Goal: Information Seeking & Learning: Check status

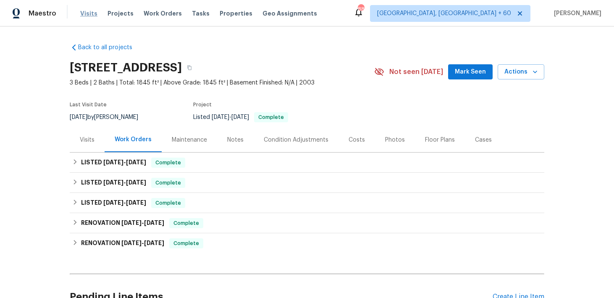
click at [89, 13] on span "Visits" at bounding box center [88, 13] width 17 height 8
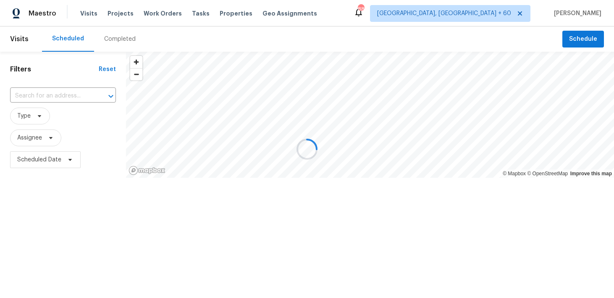
click at [114, 37] on div at bounding box center [307, 149] width 614 height 298
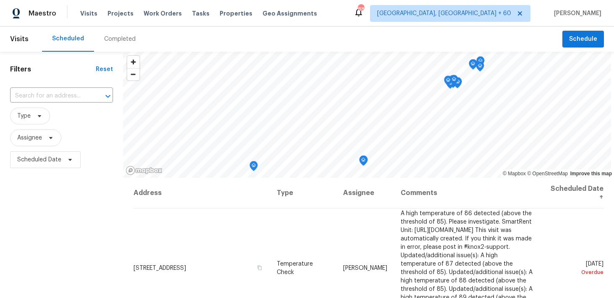
click at [110, 42] on div "Completed" at bounding box center [119, 39] width 31 height 8
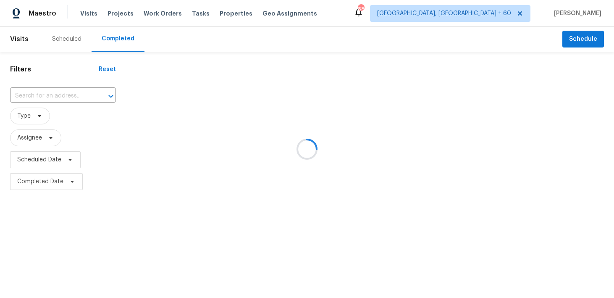
click at [44, 93] on div at bounding box center [307, 149] width 614 height 298
click at [35, 99] on div at bounding box center [307, 149] width 614 height 298
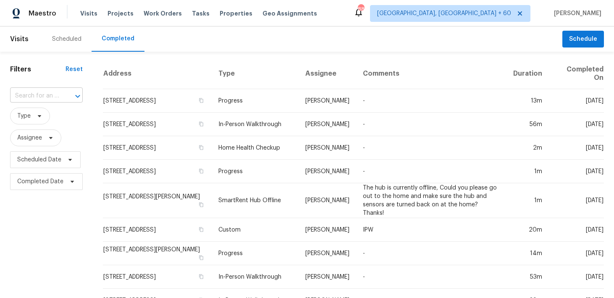
click at [43, 89] on input "text" at bounding box center [34, 95] width 49 height 13
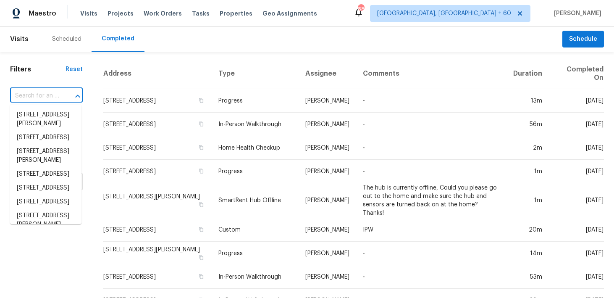
paste input "[STREET_ADDRESS]"
type input "[STREET_ADDRESS]"
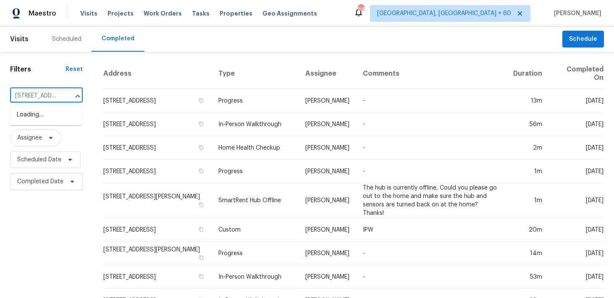
scroll to position [0, 45]
click at [29, 120] on li "[STREET_ADDRESS]" at bounding box center [45, 115] width 71 height 14
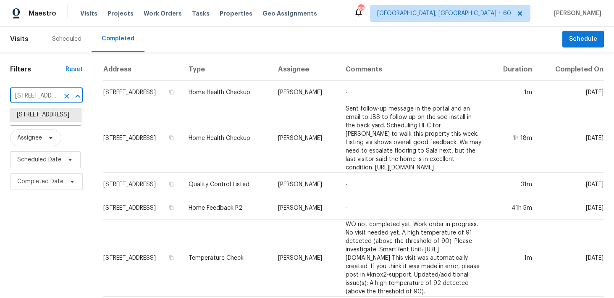
click at [42, 94] on input "[STREET_ADDRESS]" at bounding box center [34, 95] width 49 height 13
paste input "[STREET_ADDRESS]"
type input "[STREET_ADDRESS]"
click at [26, 119] on li "[STREET_ADDRESS]" at bounding box center [45, 115] width 71 height 14
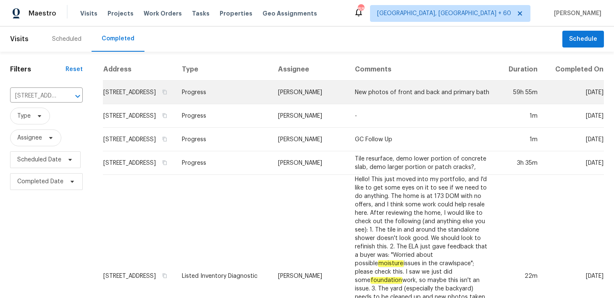
click at [209, 99] on td "Progress" at bounding box center [223, 93] width 96 height 24
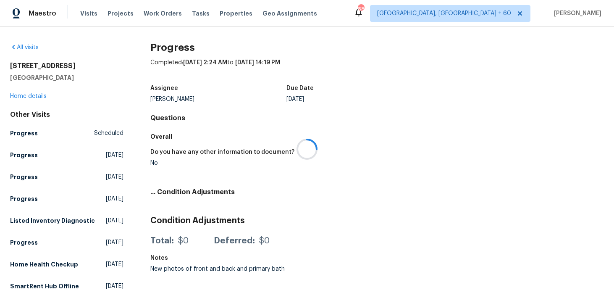
click at [24, 96] on div at bounding box center [307, 149] width 614 height 298
click at [17, 96] on div at bounding box center [307, 149] width 614 height 298
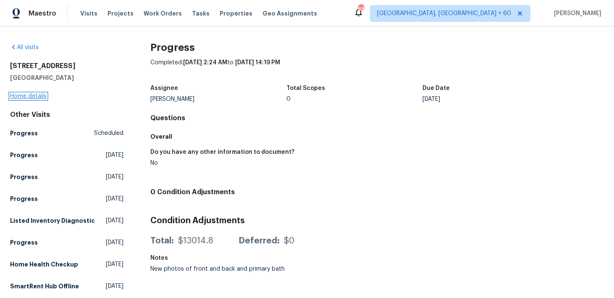
click at [16, 96] on link "Home details" at bounding box center [28, 96] width 37 height 6
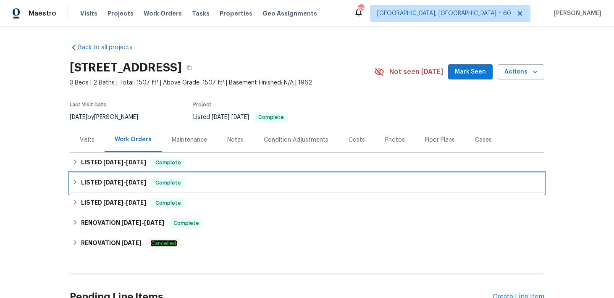
click at [203, 183] on div "LISTED [DATE] - [DATE] Complete" at bounding box center [306, 183] width 469 height 10
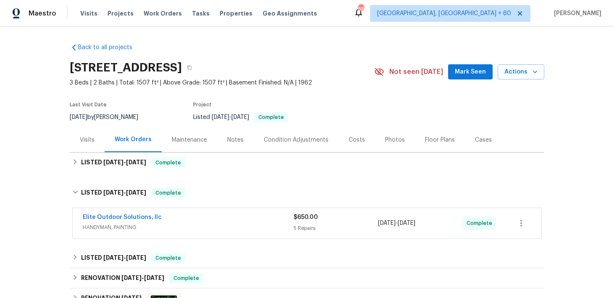
click at [296, 224] on div "5 Repairs" at bounding box center [335, 228] width 84 height 8
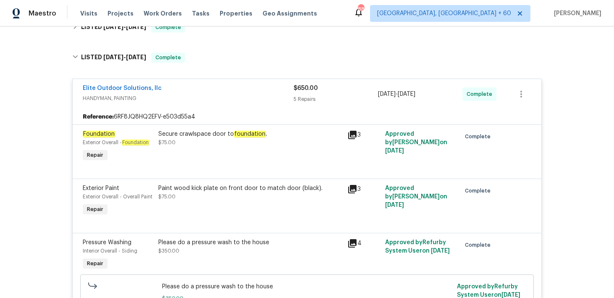
scroll to position [158, 0]
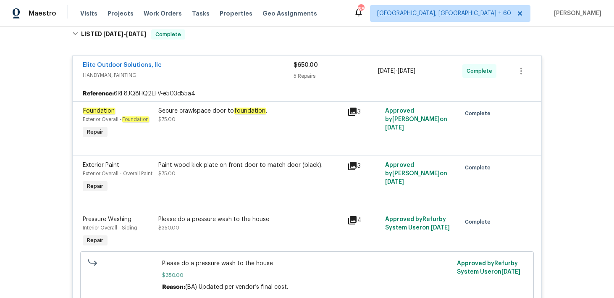
click at [80, 8] on div "Visits Projects Work Orders Tasks Properties Geo Assignments" at bounding box center [203, 13] width 247 height 17
click at [82, 12] on span "Visits" at bounding box center [88, 13] width 17 height 8
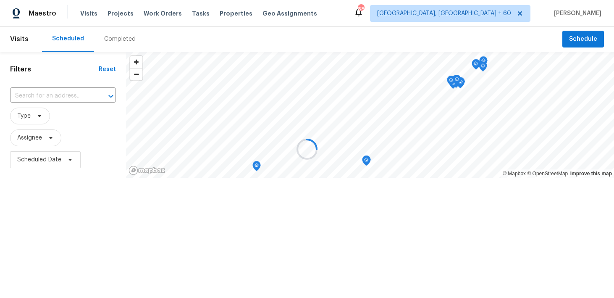
click at [114, 37] on div at bounding box center [307, 149] width 614 height 298
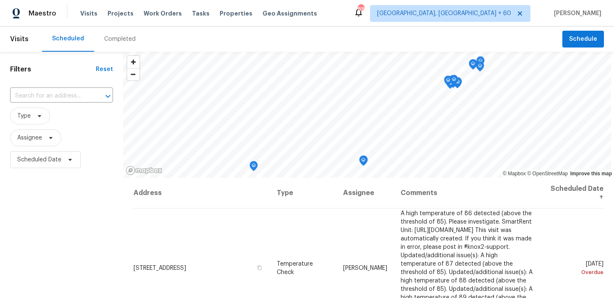
click at [116, 42] on div "Completed" at bounding box center [119, 39] width 31 height 8
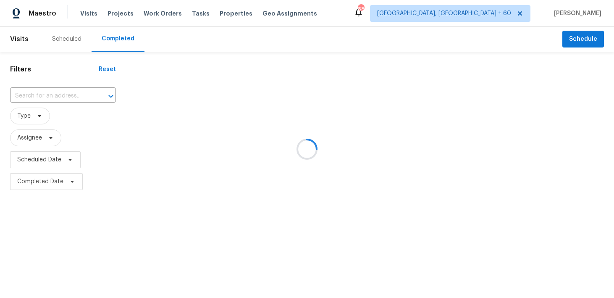
click at [38, 93] on div at bounding box center [307, 149] width 614 height 298
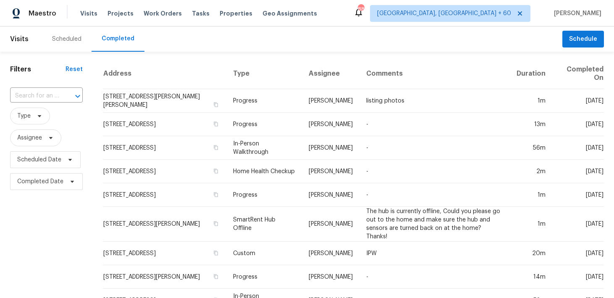
click at [29, 93] on input "text" at bounding box center [34, 95] width 49 height 13
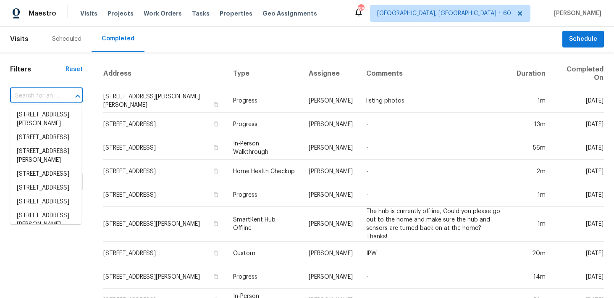
paste input "[STREET_ADDRESS][PERSON_NAME]"
type input "[STREET_ADDRESS][PERSON_NAME]"
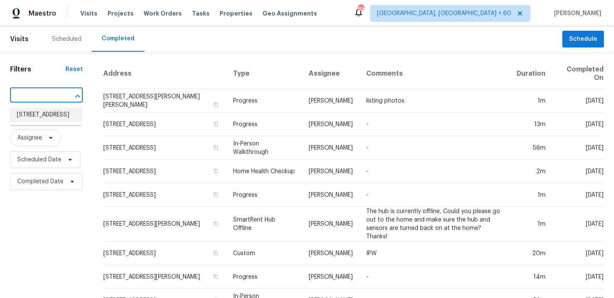
click at [24, 114] on li "[STREET_ADDRESS]" at bounding box center [45, 115] width 71 height 14
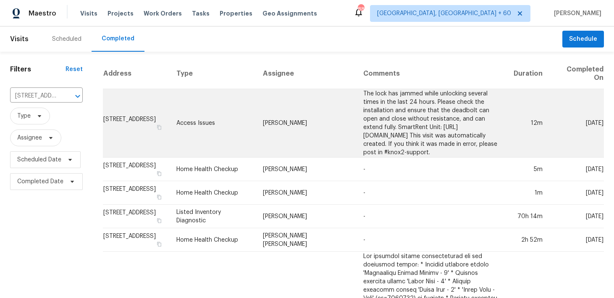
click at [215, 119] on td "Access Issues" at bounding box center [213, 123] width 86 height 68
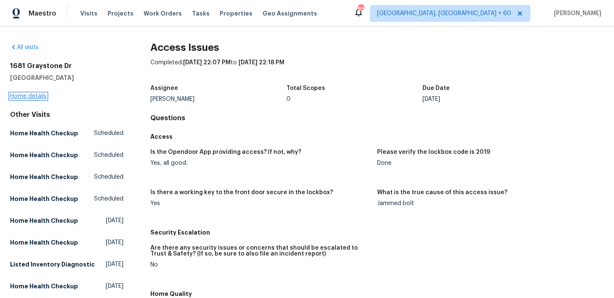
click at [33, 95] on link "Home details" at bounding box center [28, 96] width 37 height 6
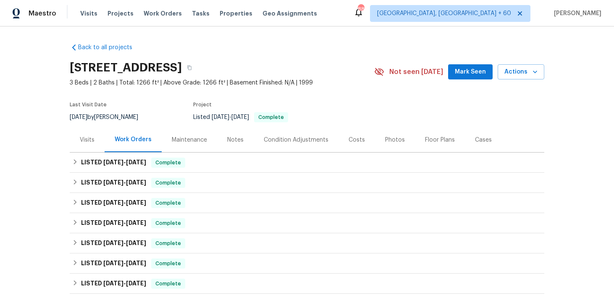
scroll to position [27, 0]
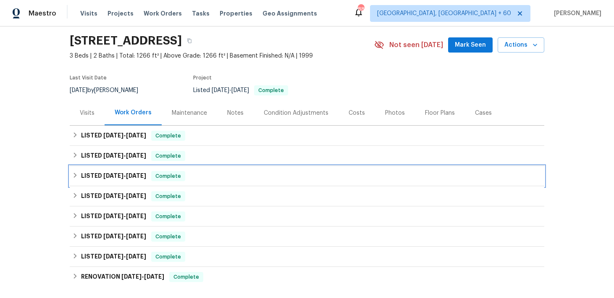
click at [197, 175] on div "LISTED [DATE] - [DATE] Complete" at bounding box center [306, 176] width 469 height 10
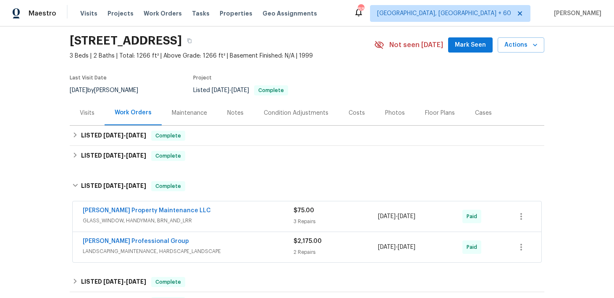
click at [288, 216] on div "[PERSON_NAME] Property Maintenance LLC" at bounding box center [188, 211] width 211 height 10
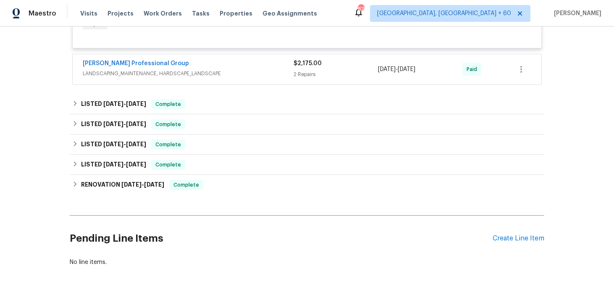
scroll to position [463, 0]
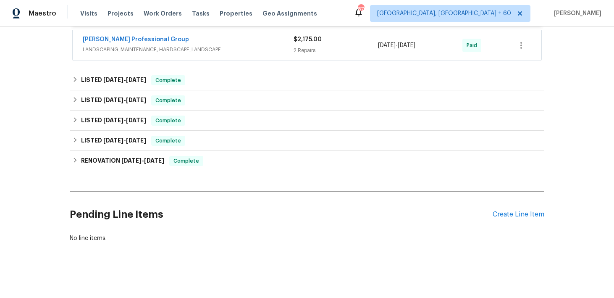
click at [301, 50] on div "2 Repairs" at bounding box center [335, 50] width 84 height 8
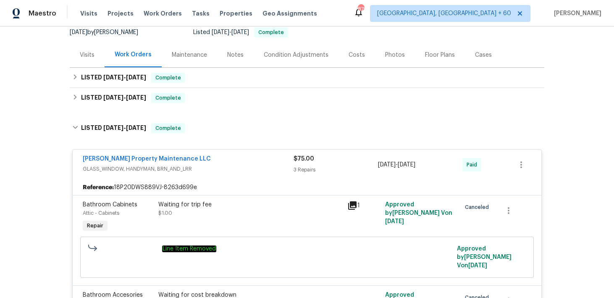
scroll to position [73, 0]
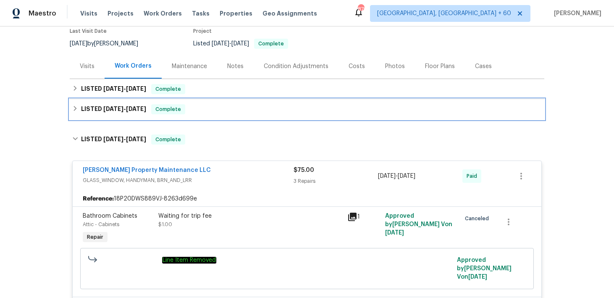
click at [205, 111] on div "LISTED [DATE] - [DATE] Complete" at bounding box center [306, 109] width 469 height 10
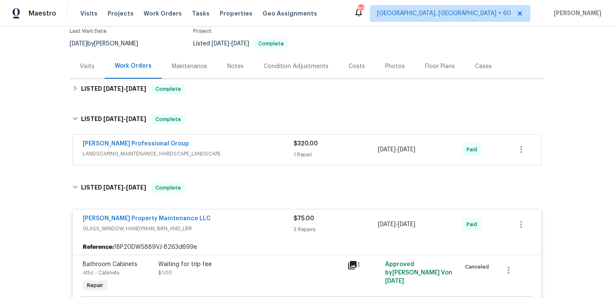
click at [290, 152] on span "LANDSCAPING_MAINTENANCE, HARDSCAPE_LANDSCAPE" at bounding box center [188, 153] width 211 height 8
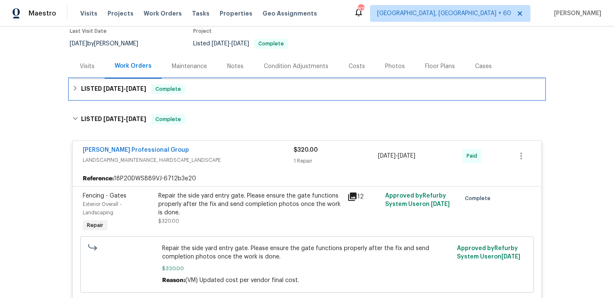
click at [223, 89] on div "LISTED [DATE] - [DATE] Complete" at bounding box center [306, 89] width 469 height 10
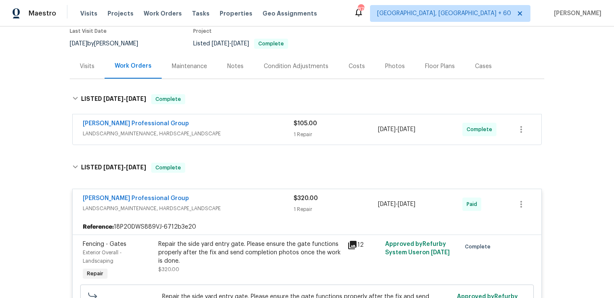
click at [308, 130] on div "$105.00 1 Repair" at bounding box center [335, 129] width 84 height 20
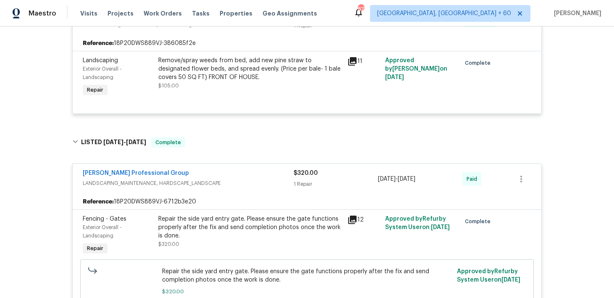
scroll to position [0, 0]
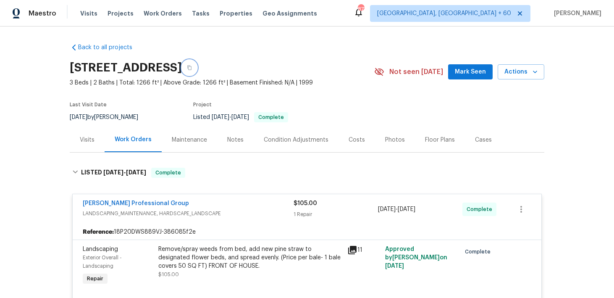
click at [192, 66] on icon "button" at bounding box center [189, 67] width 5 height 5
click at [192, 70] on icon "button" at bounding box center [189, 67] width 5 height 5
click at [90, 15] on span "Visits" at bounding box center [88, 13] width 17 height 8
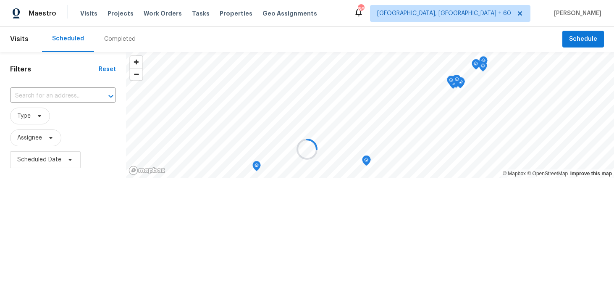
click at [116, 43] on div at bounding box center [307, 149] width 614 height 298
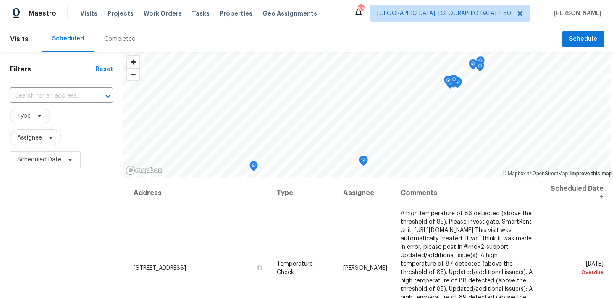
click at [116, 43] on div "Completed" at bounding box center [119, 39] width 31 height 8
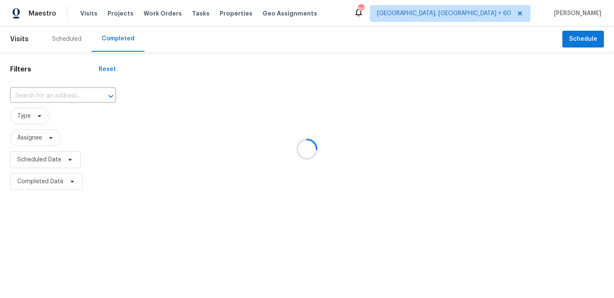
click at [26, 92] on div at bounding box center [307, 149] width 614 height 298
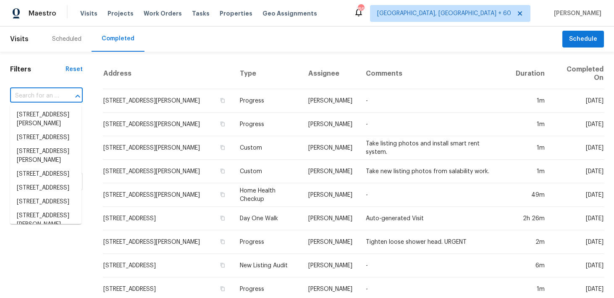
click at [21, 97] on input "text" at bounding box center [34, 95] width 49 height 13
paste input "[STREET_ADDRESS]"
type input "[STREET_ADDRESS]"
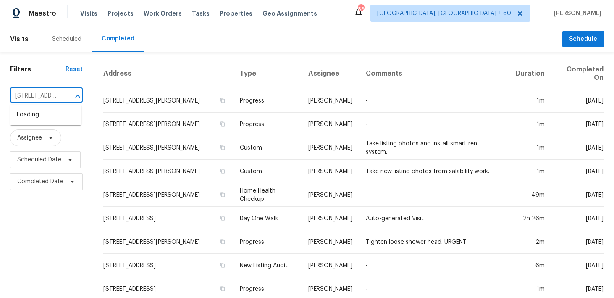
scroll to position [0, 48]
click at [24, 118] on li "[STREET_ADDRESS]" at bounding box center [45, 115] width 71 height 14
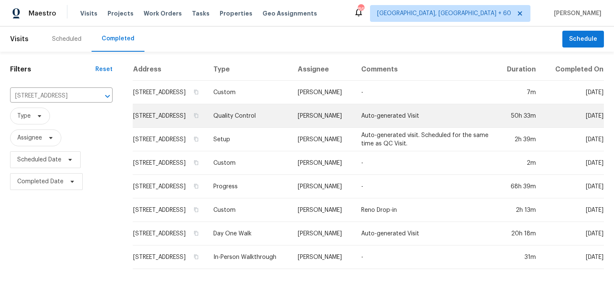
click at [252, 121] on td "Quality Control" at bounding box center [249, 116] width 84 height 24
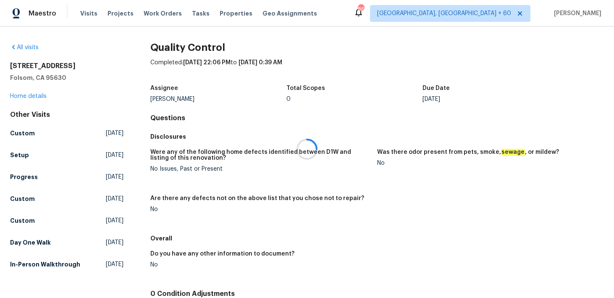
click at [15, 98] on div at bounding box center [307, 149] width 614 height 298
click at [21, 96] on link "Home details" at bounding box center [28, 96] width 37 height 6
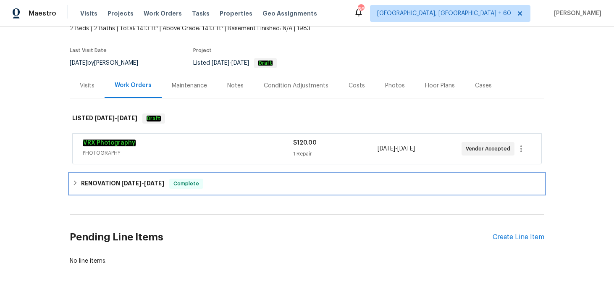
click at [182, 190] on div "RENOVATION [DATE] - [DATE] Complete" at bounding box center [307, 183] width 474 height 20
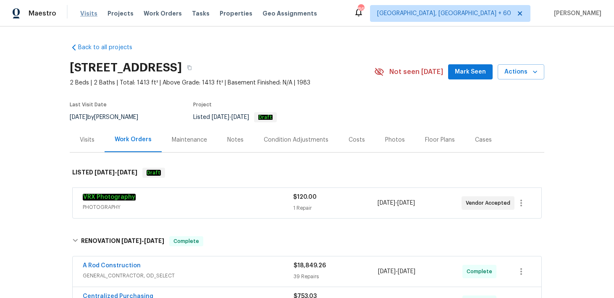
click at [89, 15] on span "Visits" at bounding box center [88, 13] width 17 height 8
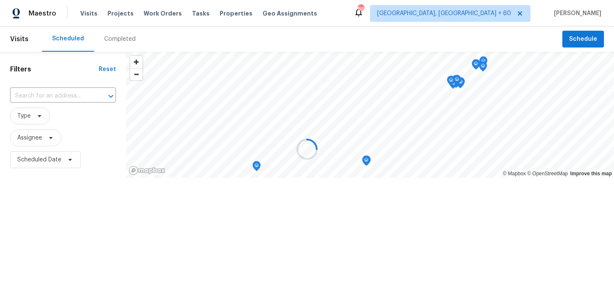
click at [108, 41] on div at bounding box center [307, 149] width 614 height 298
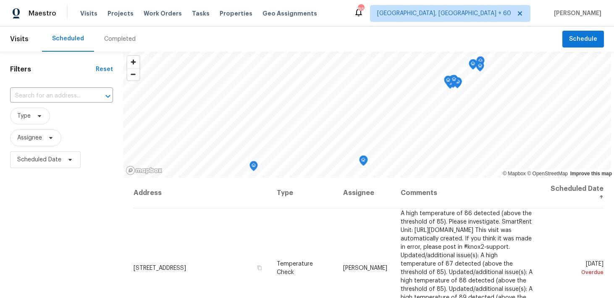
click at [108, 41] on div "Completed" at bounding box center [119, 39] width 31 height 8
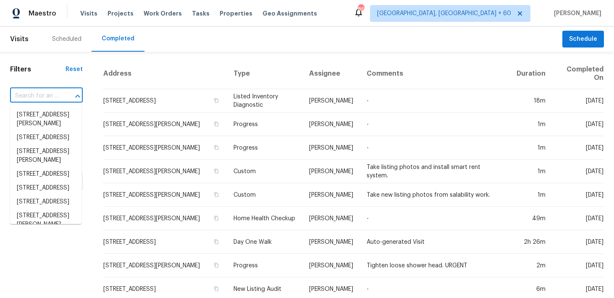
click at [39, 89] on input "text" at bounding box center [34, 95] width 49 height 13
paste input "[STREET_ADDRESS][PERSON_NAME]"
type input "[STREET_ADDRESS][PERSON_NAME]"
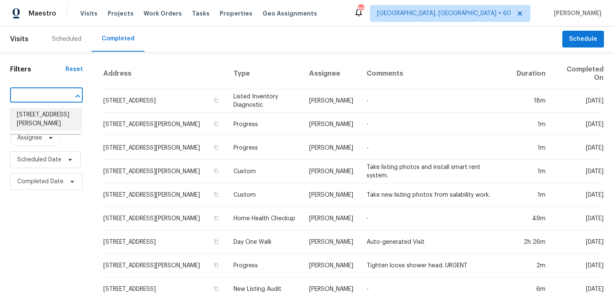
click at [33, 122] on li "[STREET_ADDRESS][PERSON_NAME]" at bounding box center [45, 119] width 71 height 23
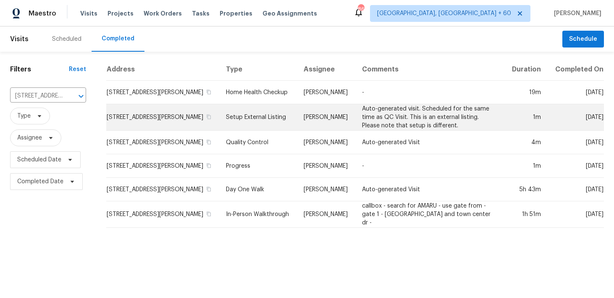
click at [258, 118] on td "Setup External Listing" at bounding box center [258, 117] width 78 height 26
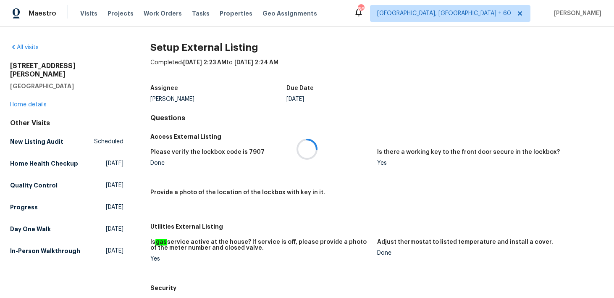
click at [29, 95] on div at bounding box center [307, 149] width 614 height 298
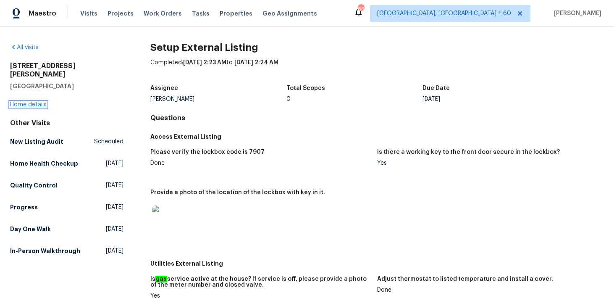
click at [20, 102] on link "Home details" at bounding box center [28, 105] width 37 height 6
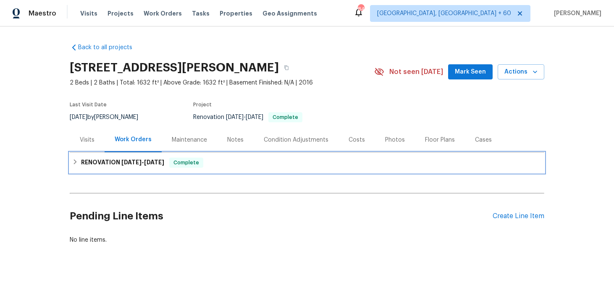
click at [231, 154] on div "RENOVATION [DATE] - [DATE] Complete" at bounding box center [307, 162] width 474 height 20
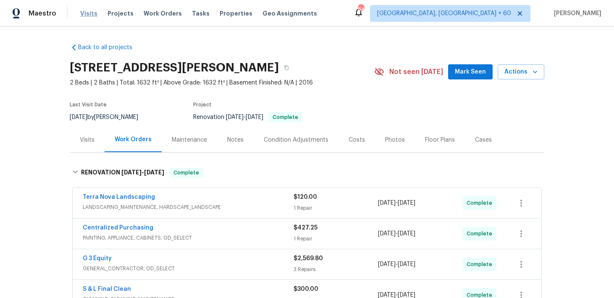
click at [89, 16] on span "Visits" at bounding box center [88, 13] width 17 height 8
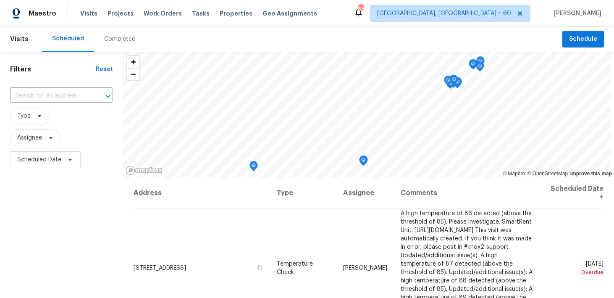
click at [110, 40] on div "Completed" at bounding box center [119, 39] width 31 height 8
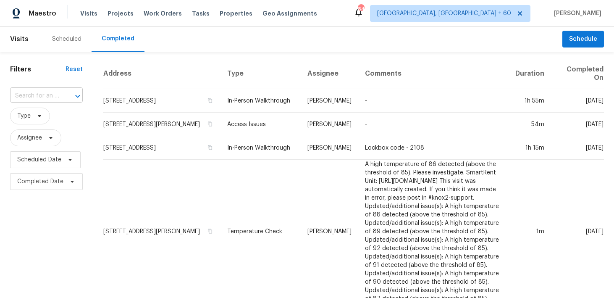
click at [49, 94] on input "text" at bounding box center [34, 95] width 49 height 13
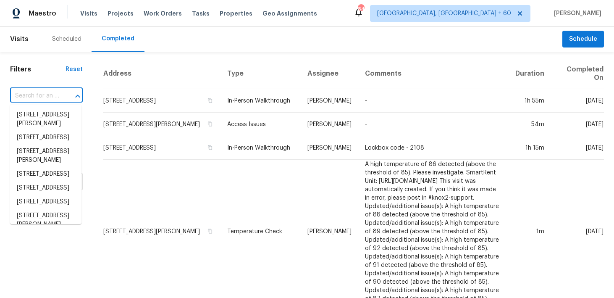
paste input "[STREET_ADDRESS]"
type input "[STREET_ADDRESS]"
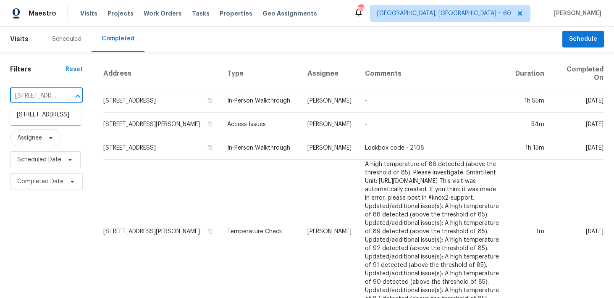
scroll to position [0, 45]
click at [42, 121] on li "[STREET_ADDRESS]" at bounding box center [45, 115] width 71 height 14
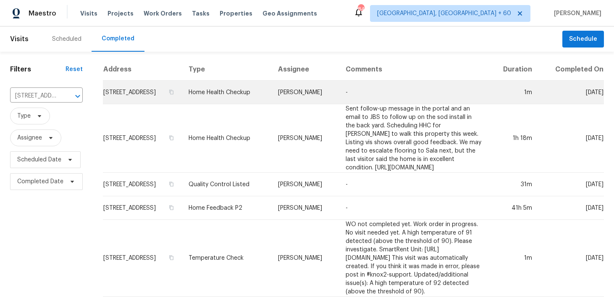
click at [232, 102] on td "Home Health Checkup" at bounding box center [226, 93] width 89 height 24
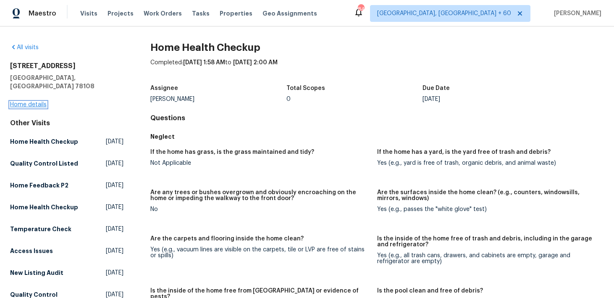
click at [36, 102] on link "Home details" at bounding box center [28, 105] width 37 height 6
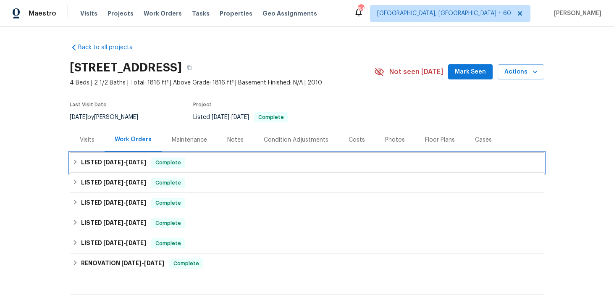
click at [203, 160] on div "LISTED [DATE] - [DATE] Complete" at bounding box center [306, 162] width 469 height 10
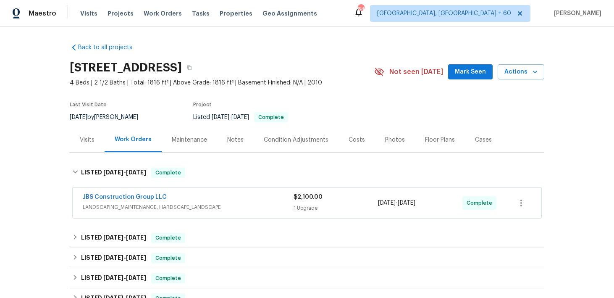
click at [299, 201] on div "$2,100.00 1 Upgrade" at bounding box center [335, 203] width 84 height 20
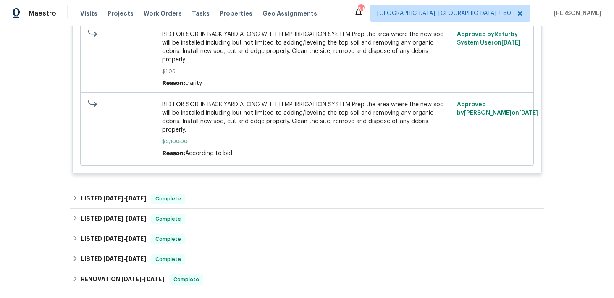
scroll to position [291, 0]
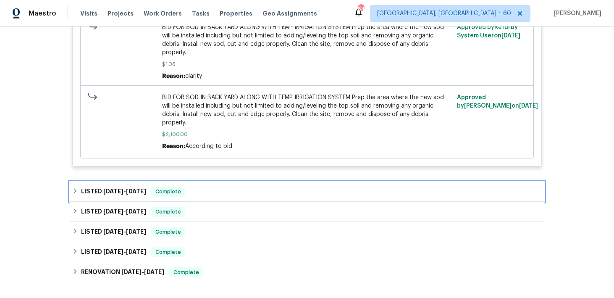
click at [218, 186] on div "LISTED [DATE] - [DATE] Complete" at bounding box center [306, 191] width 469 height 10
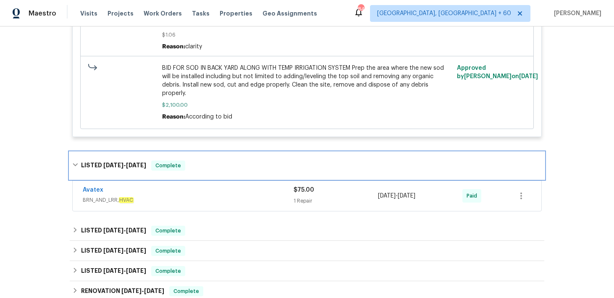
scroll to position [326, 0]
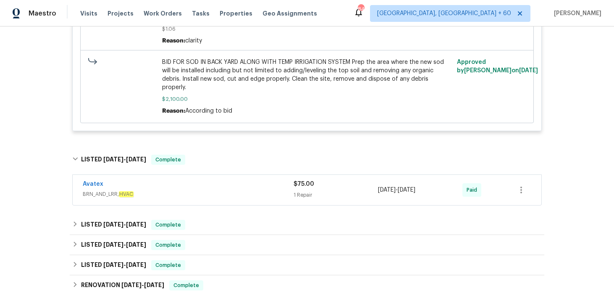
click at [305, 191] on div "1 Repair" at bounding box center [335, 195] width 84 height 8
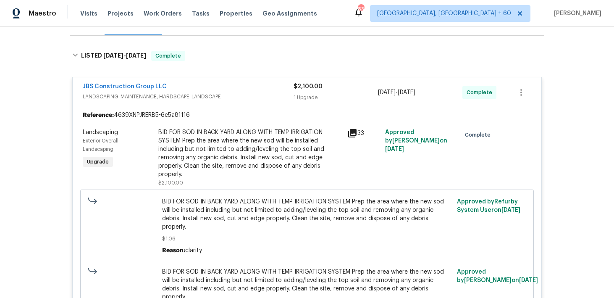
scroll to position [0, 0]
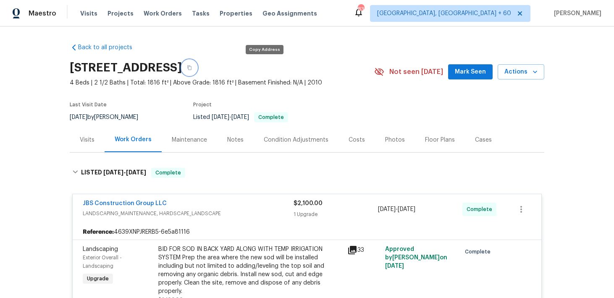
click at [191, 70] on icon "button" at bounding box center [189, 67] width 4 height 5
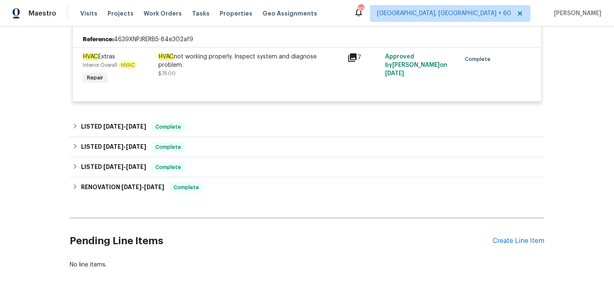
scroll to position [518, 0]
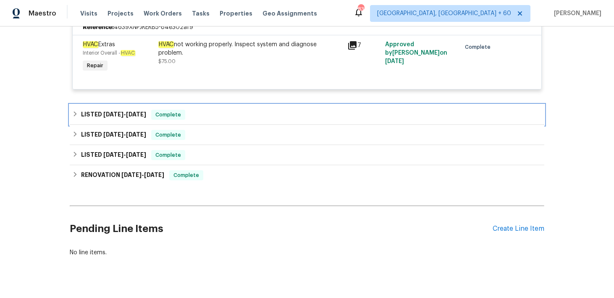
click at [264, 110] on div "LISTED [DATE] - [DATE] Complete" at bounding box center [306, 115] width 469 height 10
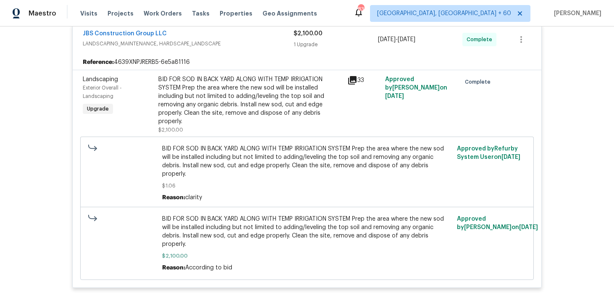
scroll to position [0, 0]
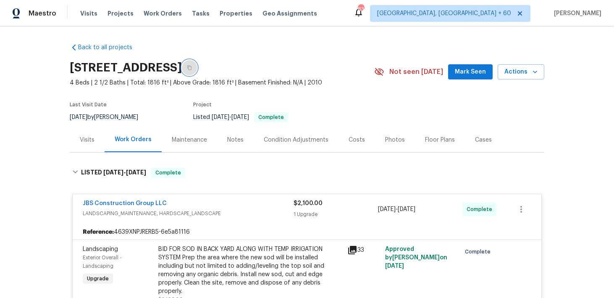
click at [192, 68] on icon "button" at bounding box center [189, 67] width 5 height 5
click at [89, 14] on span "Visits" at bounding box center [88, 13] width 17 height 8
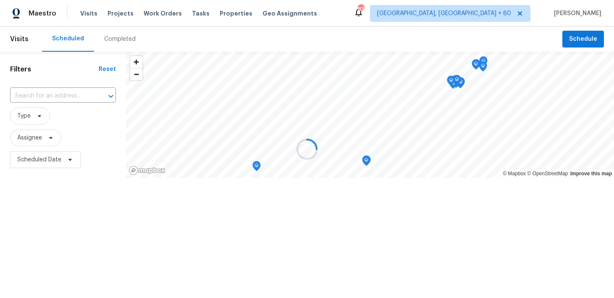
click at [110, 38] on div "Completed" at bounding box center [119, 39] width 31 height 8
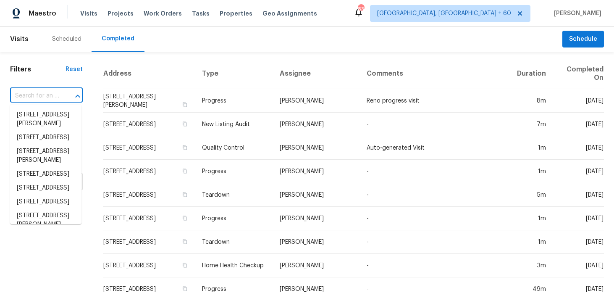
click at [47, 96] on input "text" at bounding box center [34, 95] width 49 height 13
paste input "[STREET_ADDRESS][PERSON_NAME]"
type input "[STREET_ADDRESS][PERSON_NAME]"
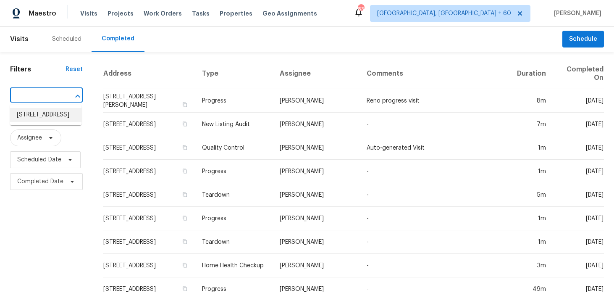
click at [29, 116] on li "[STREET_ADDRESS]" at bounding box center [45, 115] width 71 height 14
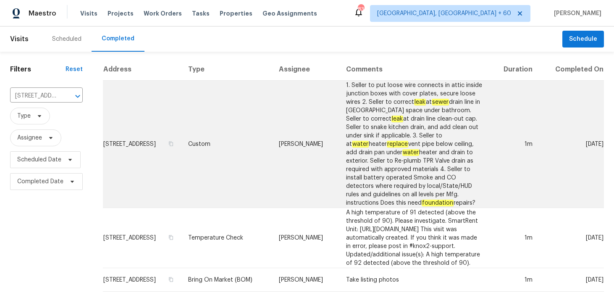
click at [210, 138] on td "Custom" at bounding box center [226, 144] width 91 height 127
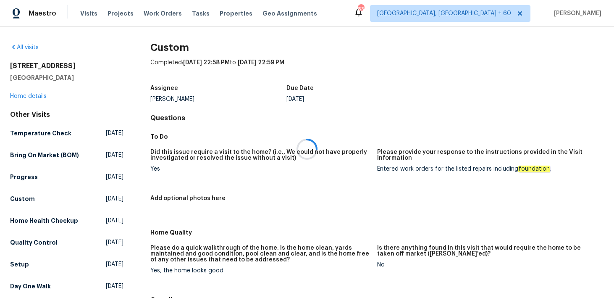
click at [22, 97] on div at bounding box center [307, 149] width 614 height 298
click at [20, 96] on div at bounding box center [307, 149] width 614 height 298
click at [16, 94] on link "Home details" at bounding box center [28, 96] width 37 height 6
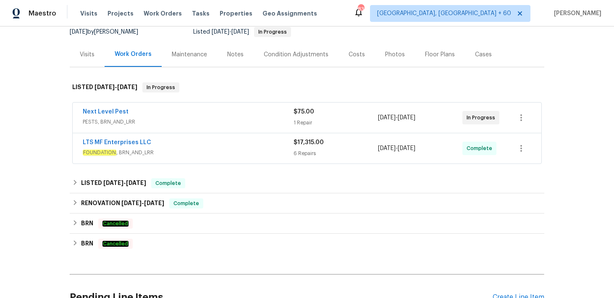
scroll to position [92, 0]
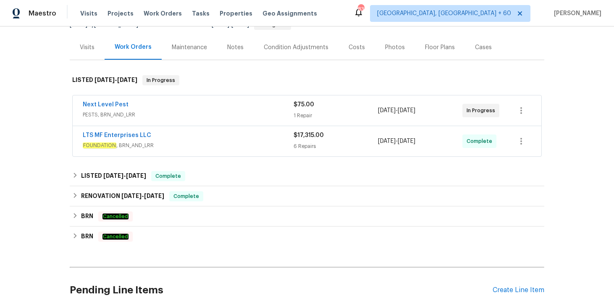
click at [301, 146] on div "6 Repairs" at bounding box center [335, 146] width 84 height 8
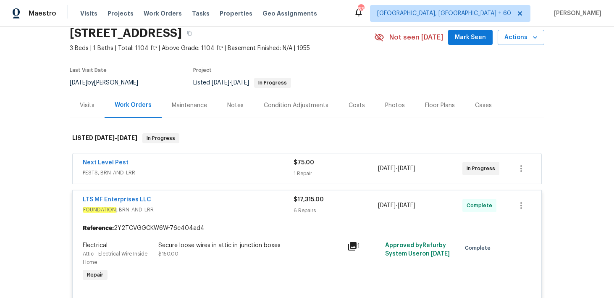
scroll to position [33, 0]
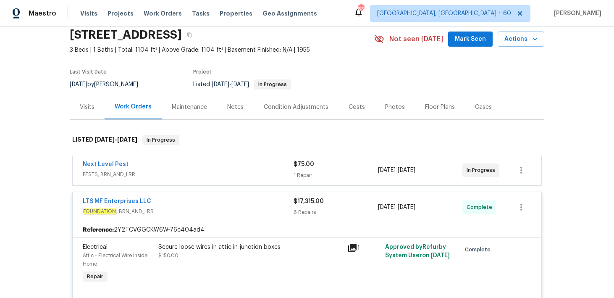
click at [316, 170] on div "$75.00 1 Repair" at bounding box center [335, 170] width 84 height 20
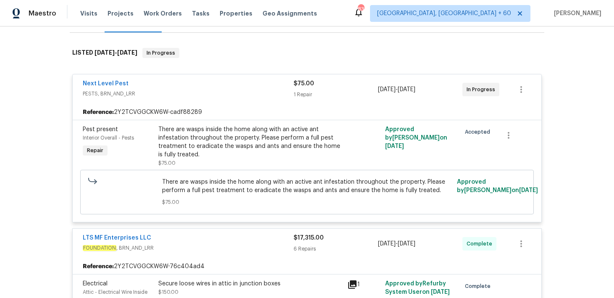
scroll to position [129, 0]
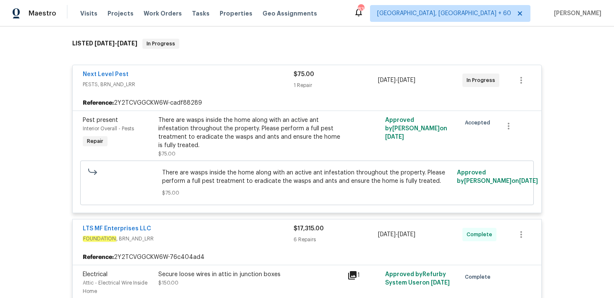
click at [302, 84] on div "1 Repair" at bounding box center [335, 85] width 84 height 8
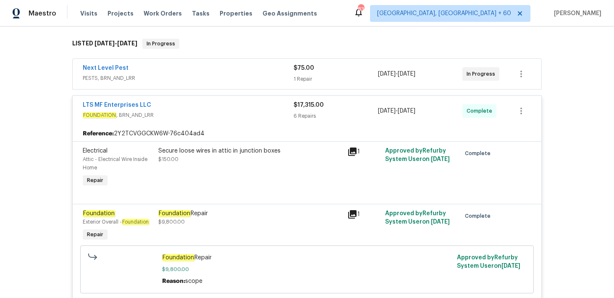
click at [301, 73] on div "$75.00 1 Repair" at bounding box center [335, 74] width 84 height 20
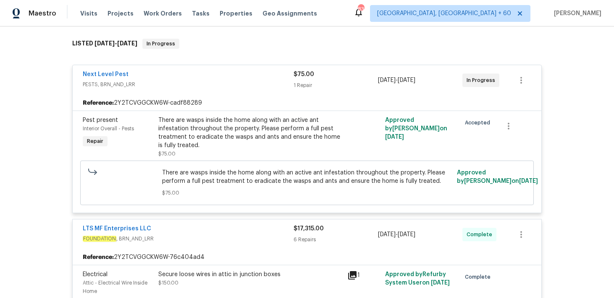
click at [305, 81] on div "1 Repair" at bounding box center [335, 85] width 84 height 8
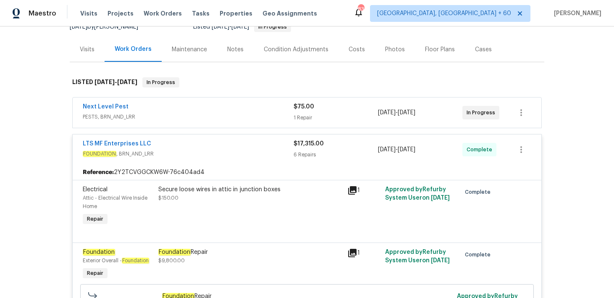
scroll to position [0, 0]
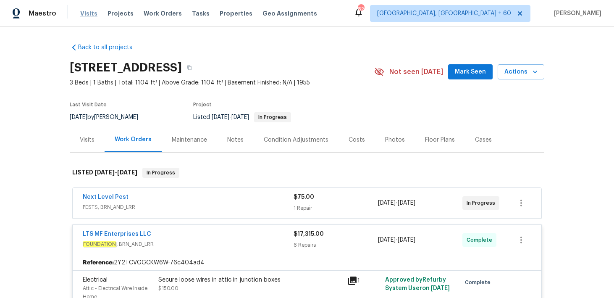
click at [80, 16] on span "Visits" at bounding box center [88, 13] width 17 height 8
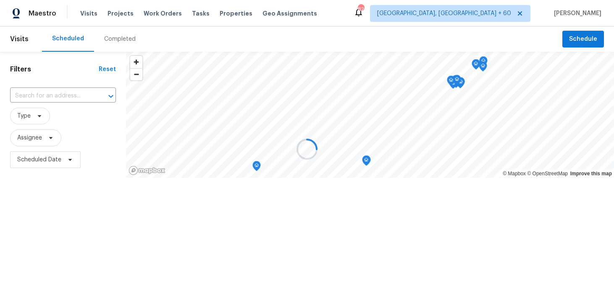
click at [109, 40] on div "Completed" at bounding box center [119, 39] width 31 height 8
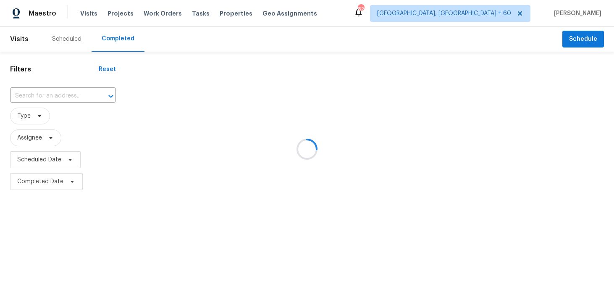
click at [43, 97] on div at bounding box center [307, 149] width 614 height 298
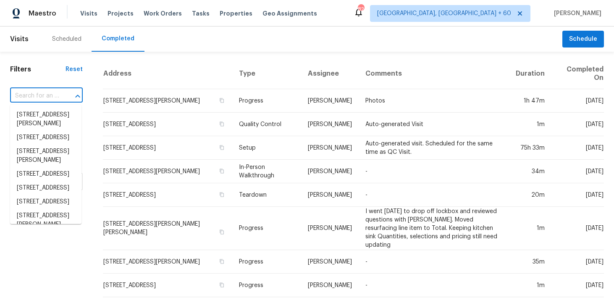
click at [43, 97] on input "text" at bounding box center [34, 95] width 49 height 13
paste input "[STREET_ADDRESS][PERSON_NAME]"
type input "[STREET_ADDRESS][PERSON_NAME]"
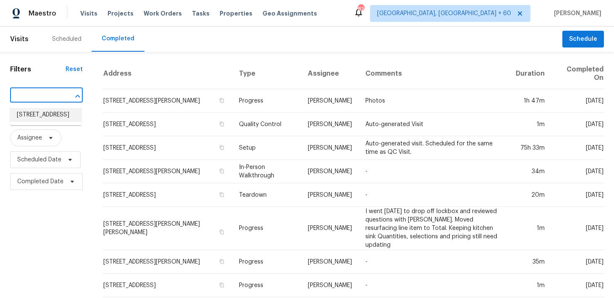
click at [29, 116] on li "[STREET_ADDRESS]" at bounding box center [45, 115] width 71 height 14
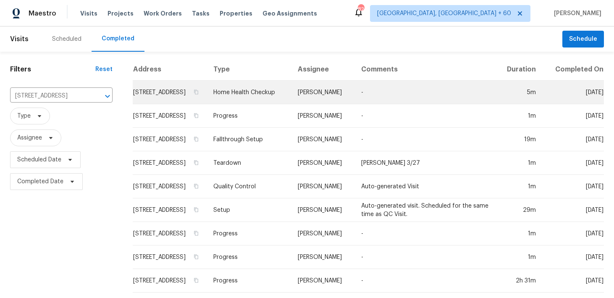
click at [259, 99] on td "Home Health Checkup" at bounding box center [249, 93] width 84 height 24
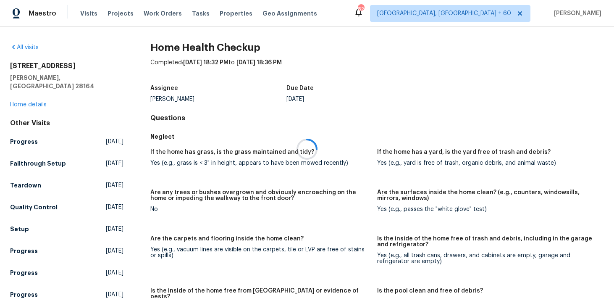
click at [28, 96] on div at bounding box center [307, 149] width 614 height 298
click at [18, 96] on div at bounding box center [307, 149] width 614 height 298
click at [16, 102] on link "Home details" at bounding box center [28, 105] width 37 height 6
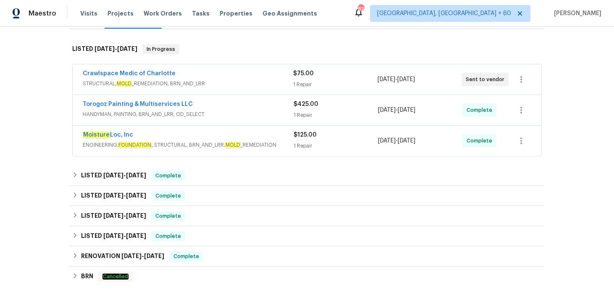
scroll to position [136, 0]
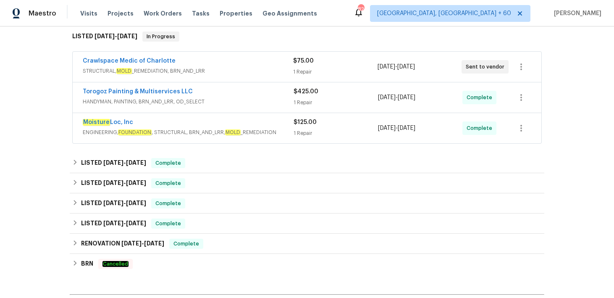
click at [290, 132] on span "ENGINEERING, FOUNDATION , STRUCTURAL, BRN_AND_LRR, MOLD _REMEDIATION" at bounding box center [188, 132] width 211 height 8
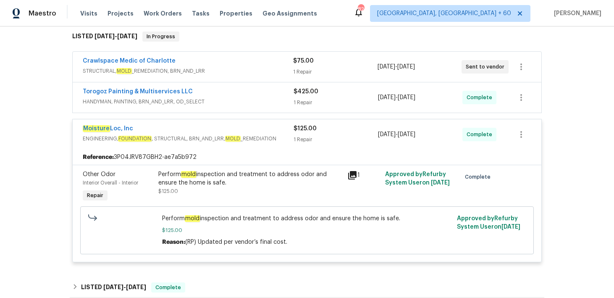
click at [306, 102] on div "1 Repair" at bounding box center [335, 102] width 84 height 8
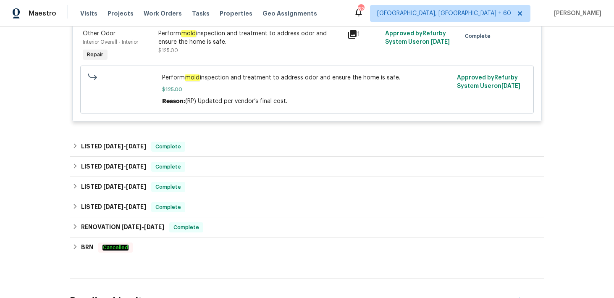
scroll to position [402, 0]
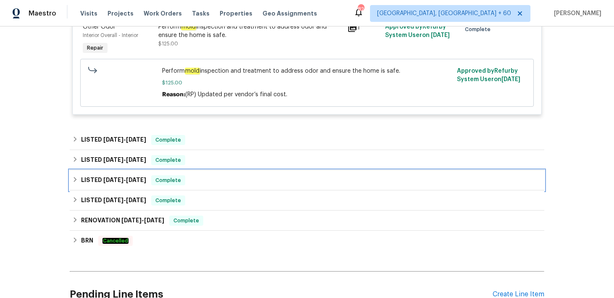
click at [208, 177] on div "LISTED [DATE] - [DATE] Complete" at bounding box center [306, 180] width 469 height 10
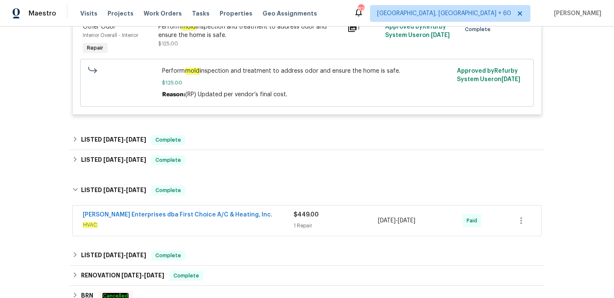
click at [304, 222] on div "1 Repair" at bounding box center [335, 225] width 84 height 8
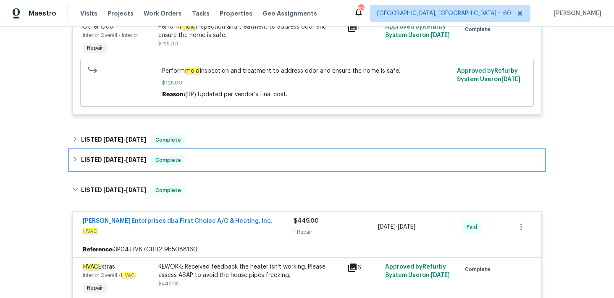
click at [248, 165] on div "LISTED [DATE] - [DATE] Complete" at bounding box center [306, 160] width 469 height 10
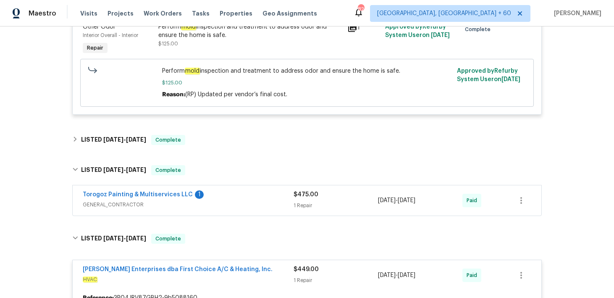
click at [310, 211] on div "Torogoz Painting & Multiservices LLC 1 GENERAL_CONTRACTOR $475.00 1 Repair [DAT…" at bounding box center [307, 200] width 468 height 30
click at [296, 201] on div "1 Repair" at bounding box center [335, 205] width 84 height 8
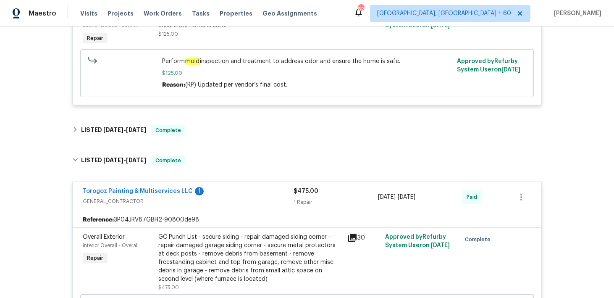
scroll to position [397, 0]
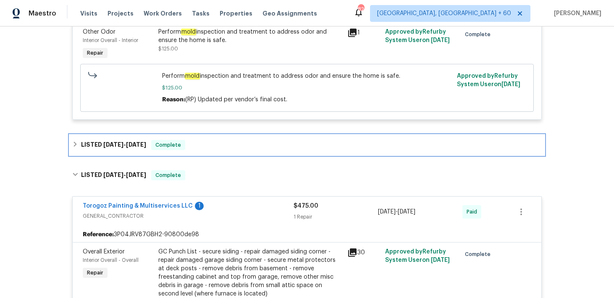
click at [244, 140] on div "LISTED [DATE] - [DATE] Complete" at bounding box center [307, 145] width 474 height 20
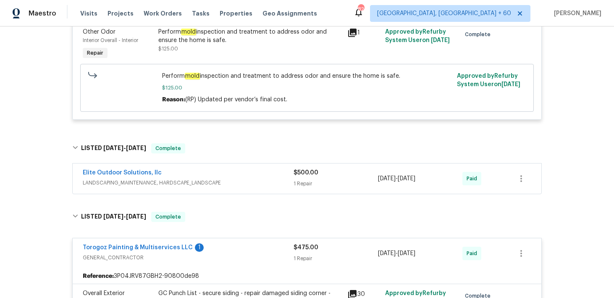
click at [292, 188] on div "Elite Outdoor Solutions, llc LANDSCAPING_MAINTENANCE, HARDSCAPE_LANDSCAPE" at bounding box center [188, 178] width 211 height 20
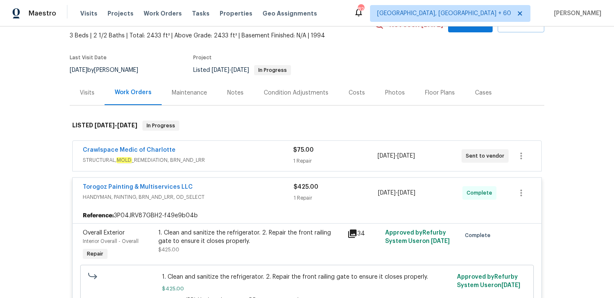
scroll to position [47, 0]
click at [301, 154] on div "$75.00 1 Repair" at bounding box center [335, 156] width 84 height 20
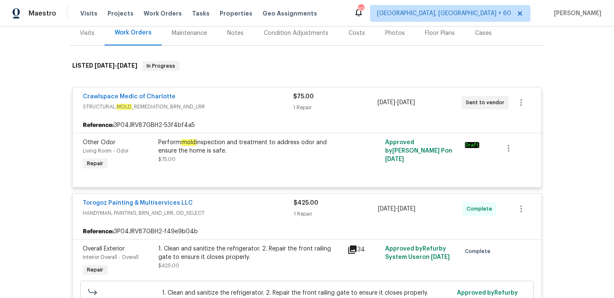
scroll to position [117, 0]
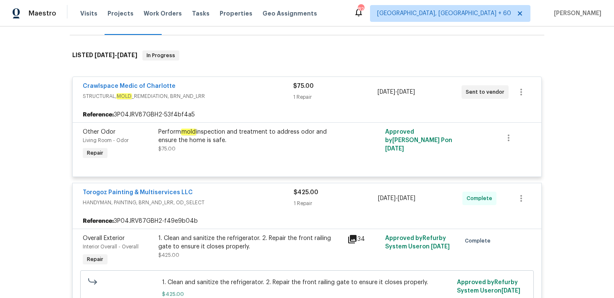
click at [302, 97] on div "1 Repair" at bounding box center [335, 97] width 84 height 8
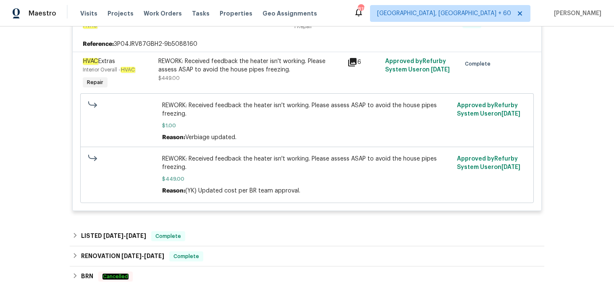
scroll to position [999, 0]
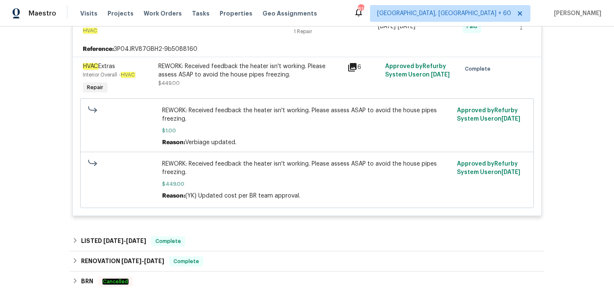
click at [313, 82] on div "REWORK: Received feedback the heater isn't working. Please assess ASAP to avoid…" at bounding box center [250, 74] width 184 height 25
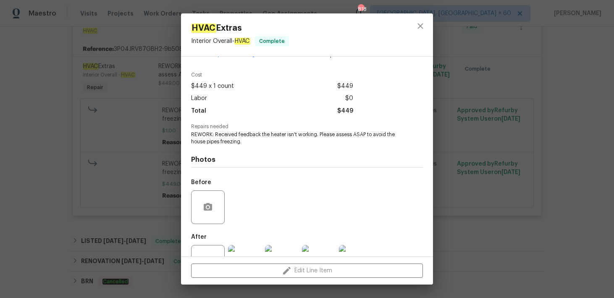
scroll to position [60, 0]
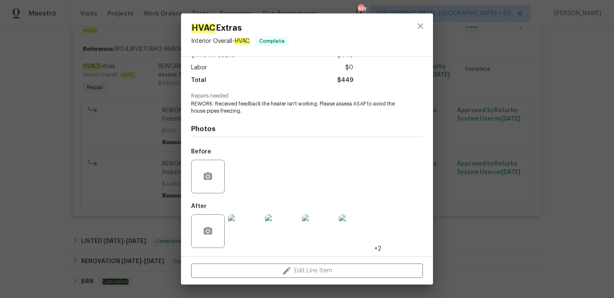
click at [244, 233] on img at bounding box center [245, 231] width 34 height 34
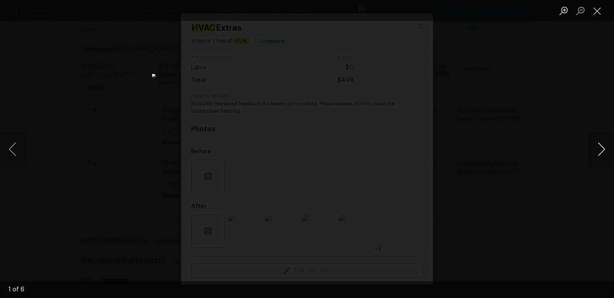
click at [603, 149] on button "Next image" at bounding box center [601, 149] width 25 height 34
click at [596, 9] on button "Close lightbox" at bounding box center [597, 10] width 17 height 15
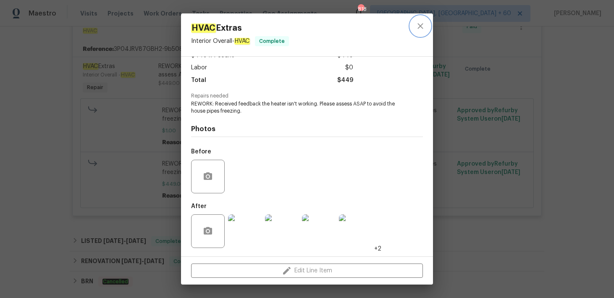
click at [421, 22] on icon "close" at bounding box center [420, 26] width 10 height 10
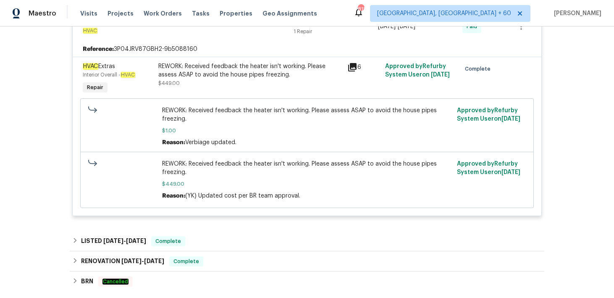
click at [353, 71] on icon at bounding box center [352, 67] width 8 height 8
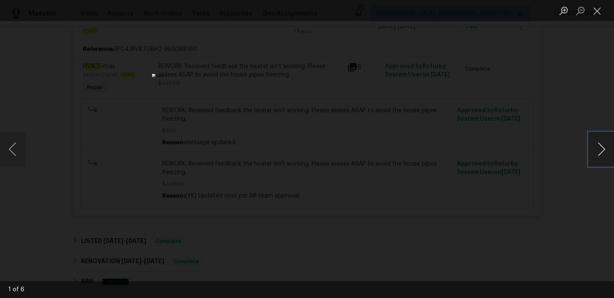
click at [603, 150] on button "Next image" at bounding box center [601, 149] width 25 height 34
click at [598, 15] on button "Close lightbox" at bounding box center [597, 10] width 17 height 15
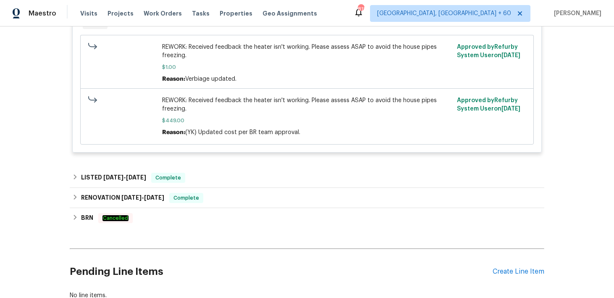
scroll to position [1063, 0]
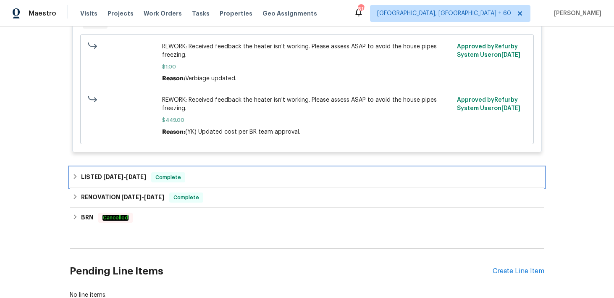
click at [215, 178] on div "LISTED [DATE] - [DATE] Complete" at bounding box center [306, 177] width 469 height 10
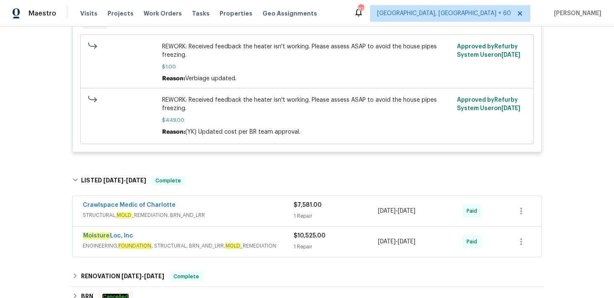
click at [290, 247] on span "ENGINEERING, FOUNDATION , STRUCTURAL, BRN_AND_LRR, MOLD _REMEDIATION" at bounding box center [188, 245] width 211 height 8
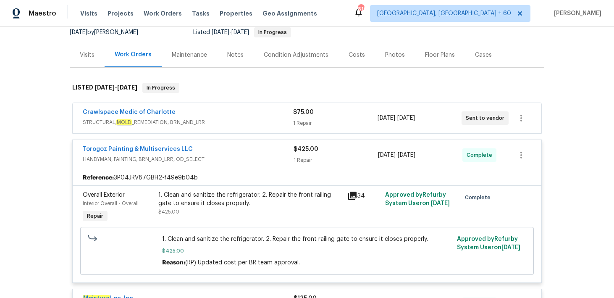
scroll to position [84, 0]
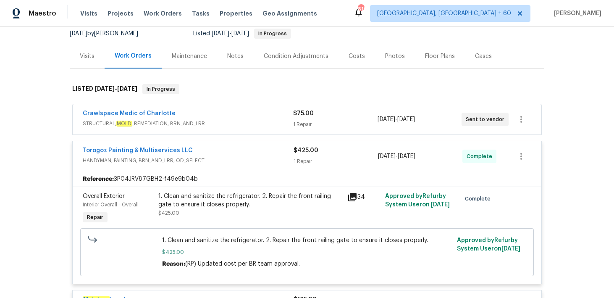
click at [304, 115] on span "$75.00" at bounding box center [303, 113] width 21 height 6
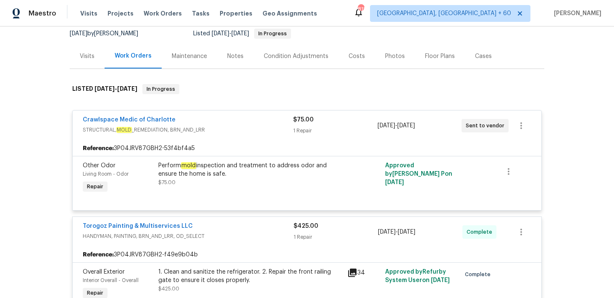
click at [296, 120] on span "$75.00" at bounding box center [303, 120] width 21 height 6
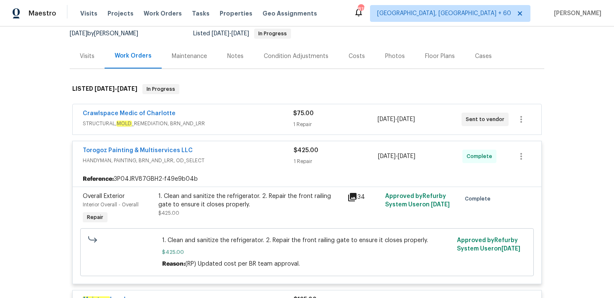
scroll to position [0, 0]
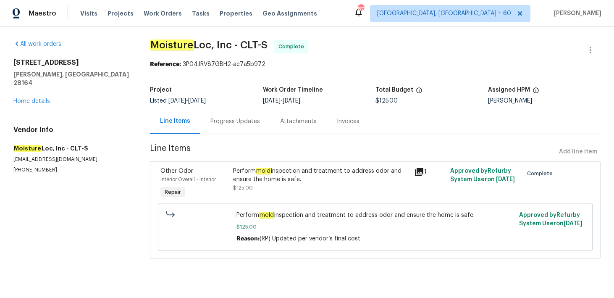
click at [223, 126] on div "Progress Updates" at bounding box center [235, 121] width 70 height 25
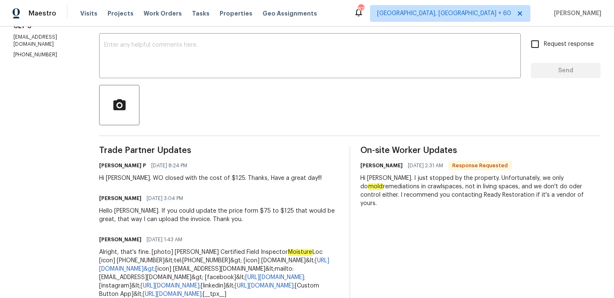
scroll to position [140, 0]
